Goal: Information Seeking & Learning: Learn about a topic

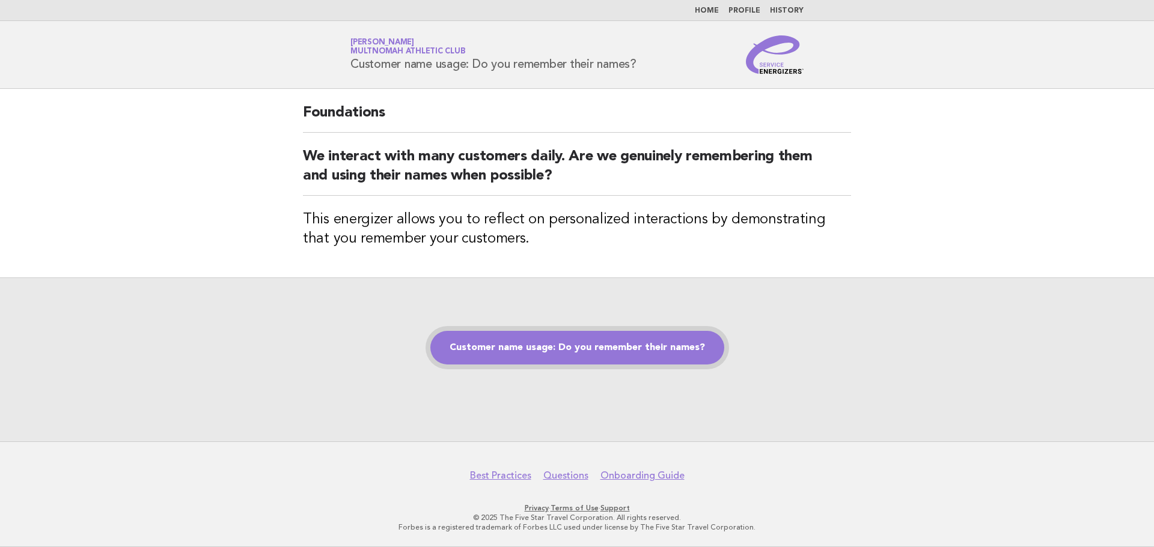
click at [624, 346] on link "Customer name usage: Do you remember their names?" at bounding box center [577, 348] width 294 height 34
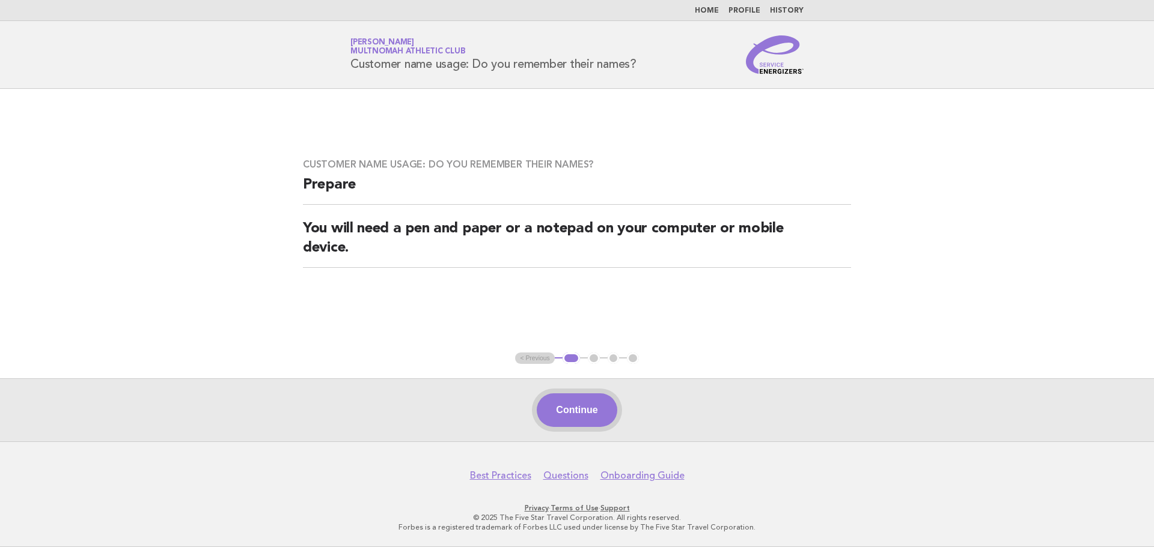
click at [591, 407] on button "Continue" at bounding box center [577, 411] width 80 height 34
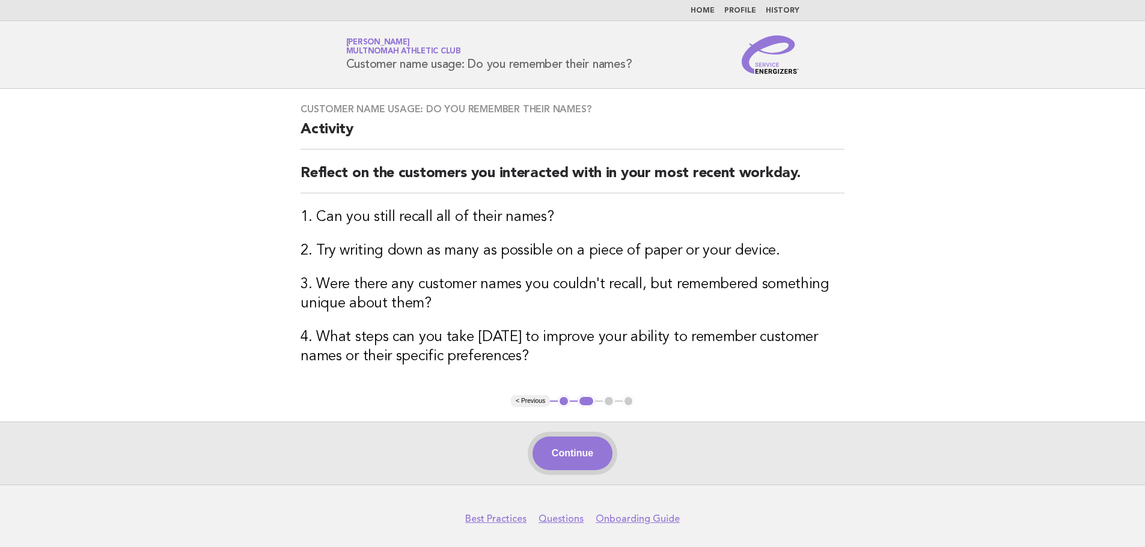
click at [584, 447] on button "Continue" at bounding box center [572, 454] width 80 height 34
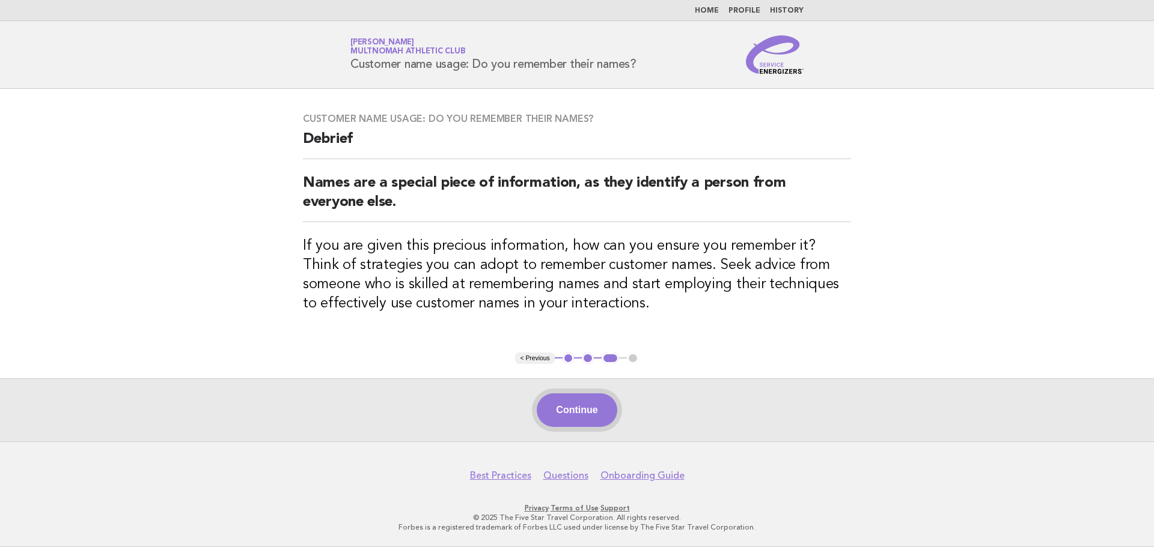
click at [581, 407] on button "Continue" at bounding box center [577, 411] width 80 height 34
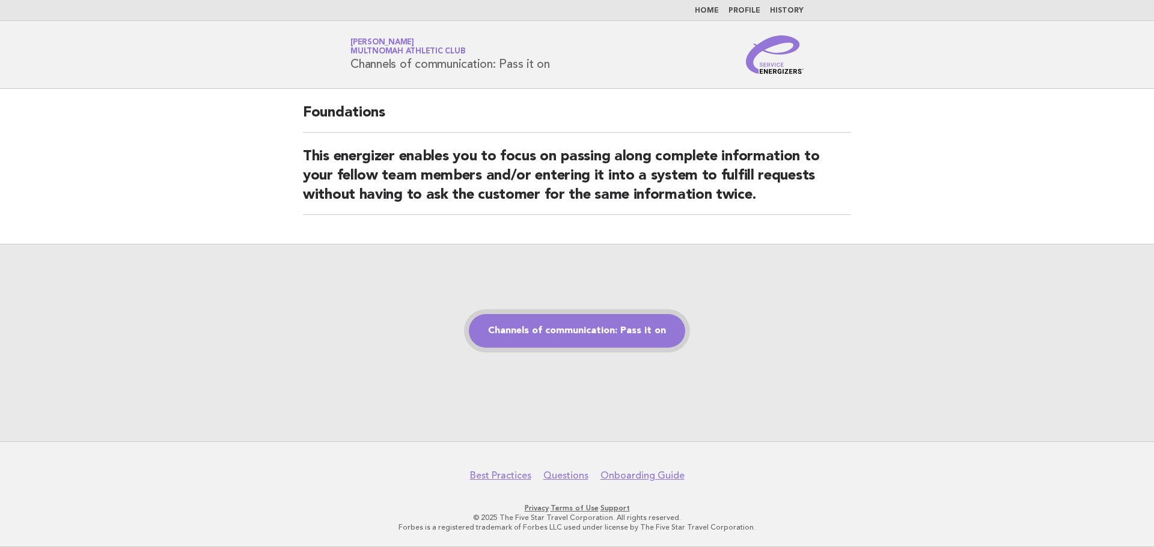
click at [597, 332] on link "Channels of communication: Pass it on" at bounding box center [577, 331] width 216 height 34
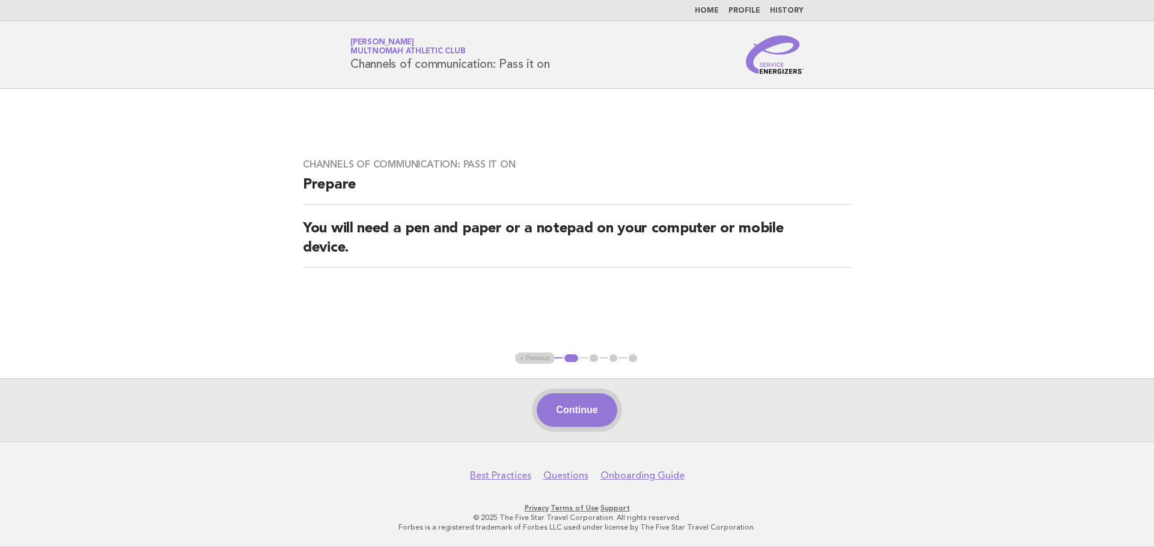
click at [582, 410] on button "Continue" at bounding box center [577, 411] width 80 height 34
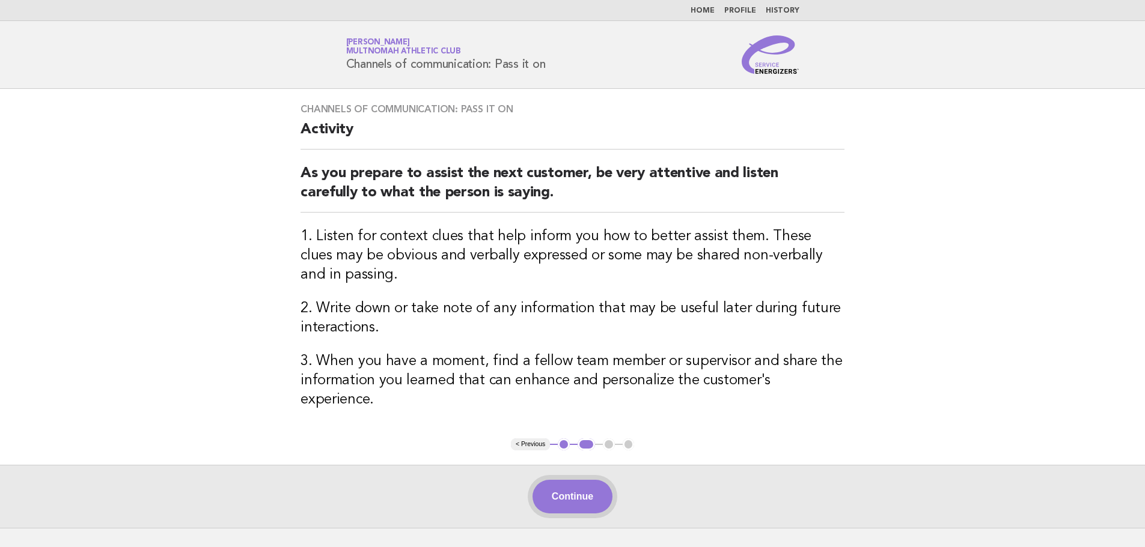
click at [576, 480] on button "Continue" at bounding box center [572, 497] width 80 height 34
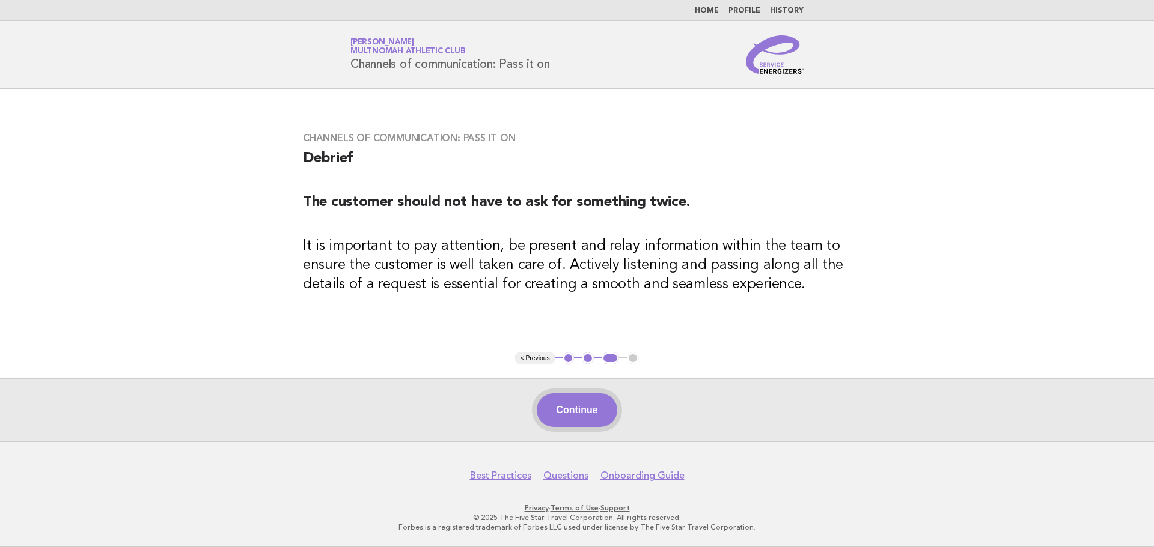
click at [583, 413] on button "Continue" at bounding box center [577, 411] width 80 height 34
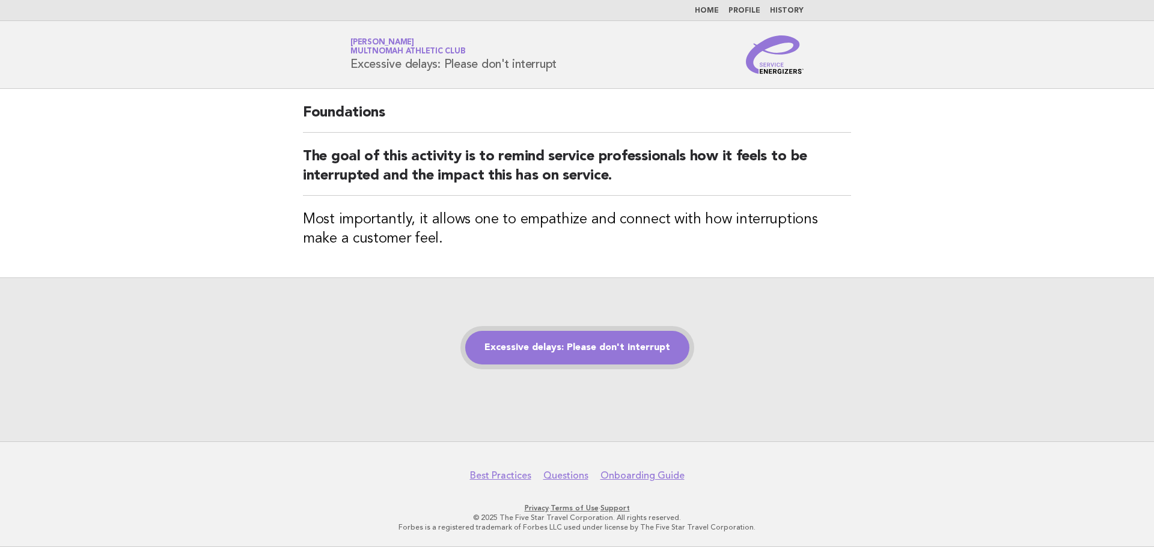
click at [554, 347] on link "Excessive delays: Please don't interrupt" at bounding box center [577, 348] width 224 height 34
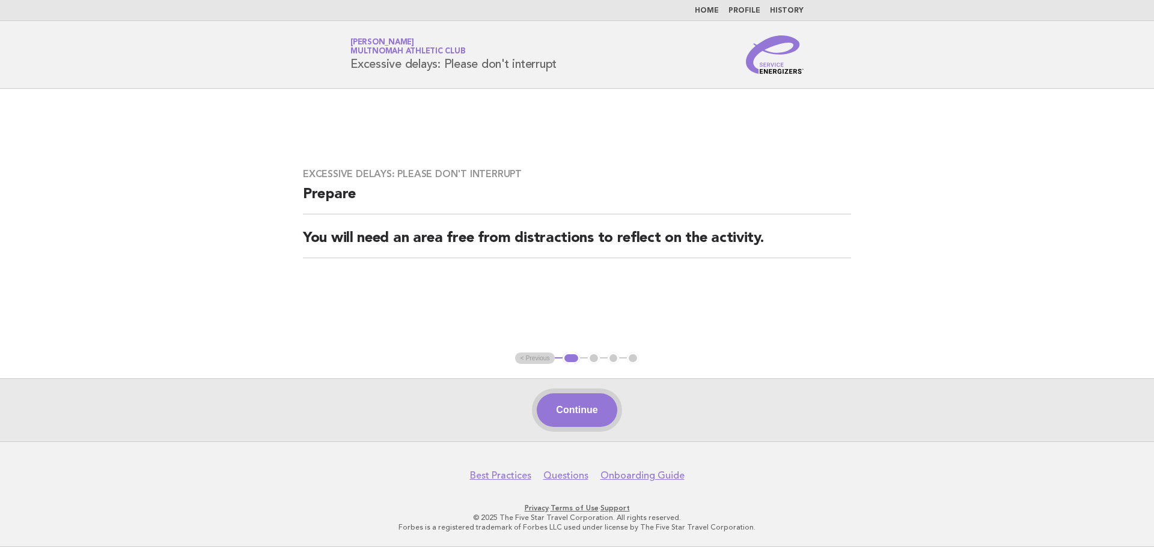
click at [567, 408] on button "Continue" at bounding box center [577, 411] width 80 height 34
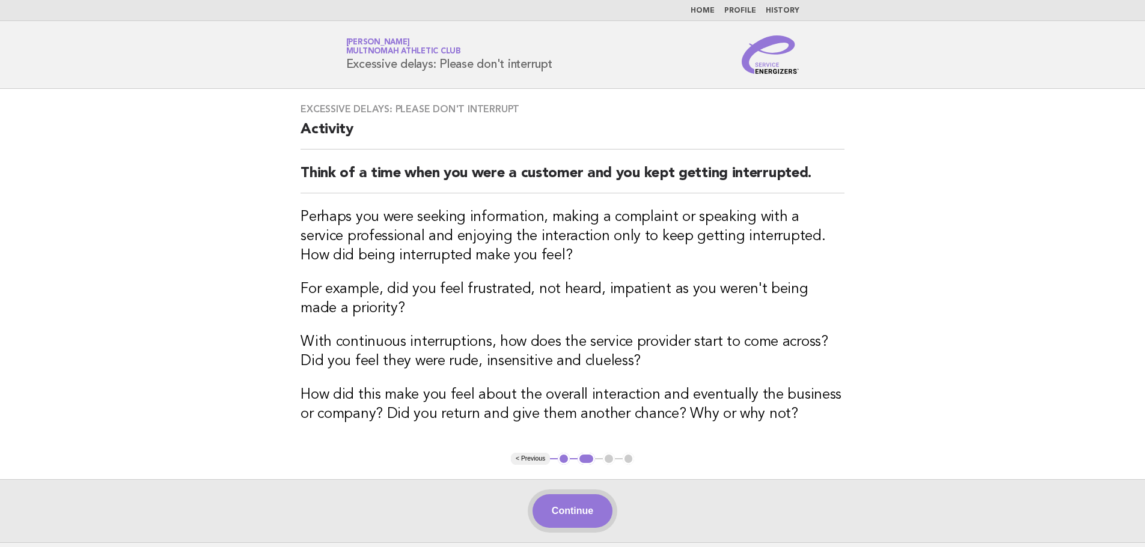
click at [568, 501] on button "Continue" at bounding box center [572, 512] width 80 height 34
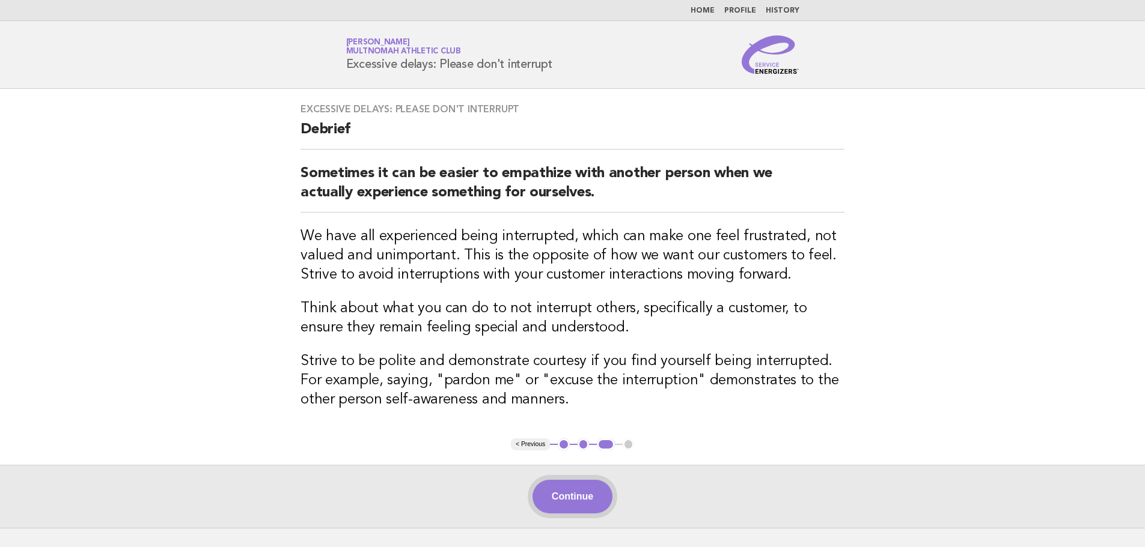
click at [596, 501] on button "Continue" at bounding box center [572, 497] width 80 height 34
